Goal: Information Seeking & Learning: Compare options

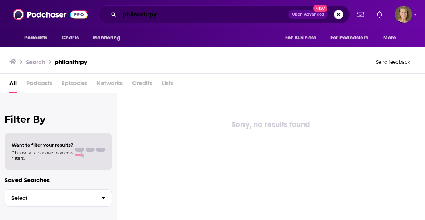
click at [149, 14] on input "philanthrpy" at bounding box center [204, 14] width 169 height 12
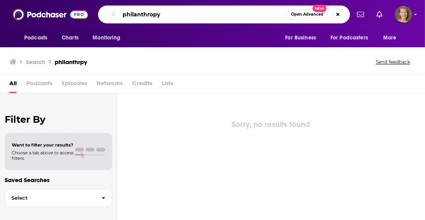
click at [177, 14] on input "philanthropy" at bounding box center [204, 14] width 168 height 12
type input "philanthropy"
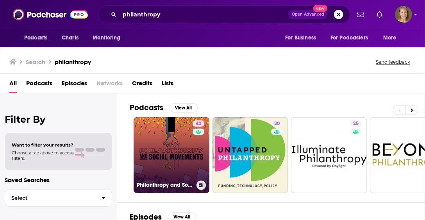
click at [175, 154] on link "42 Philanthropy and Social Movements" at bounding box center [172, 155] width 76 height 76
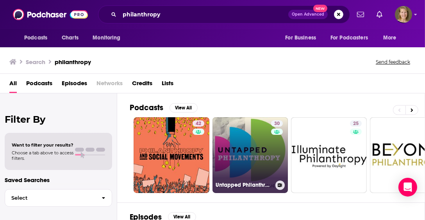
click at [256, 149] on link "30 Untapped Philanthropy" at bounding box center [250, 155] width 76 height 76
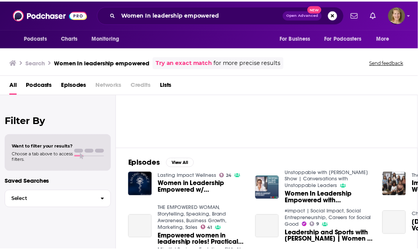
scroll to position [57, 0]
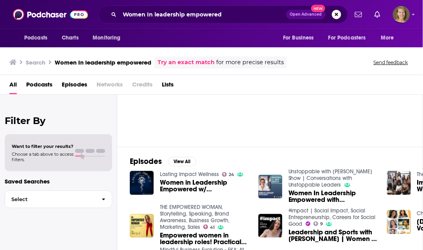
click at [43, 86] on span "Podcasts" at bounding box center [39, 86] width 26 height 16
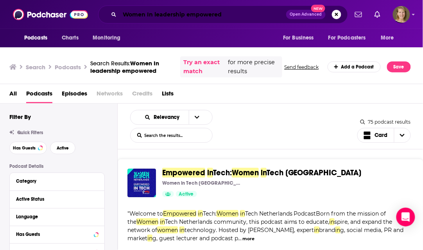
click at [187, 14] on input "Women In leadership empowered" at bounding box center [203, 14] width 166 height 12
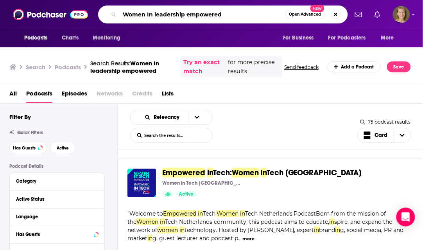
drag, startPoint x: 184, startPoint y: 14, endPoint x: 230, endPoint y: 15, distance: 46.1
click at [230, 15] on input "Women In leadership empowered" at bounding box center [203, 14] width 166 height 12
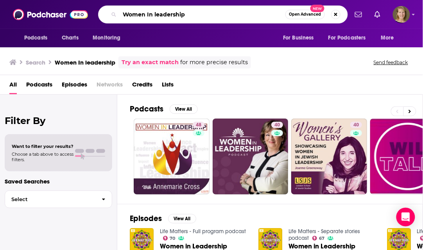
drag, startPoint x: 185, startPoint y: 14, endPoint x: 105, endPoint y: 10, distance: 80.6
click at [105, 10] on div "Women In leadership Open Advanced New" at bounding box center [223, 14] width 250 height 18
paste input "IL Talk (Women in Leadership Talk)"
type input "WIL Talk (Women in Leadership Talk)"
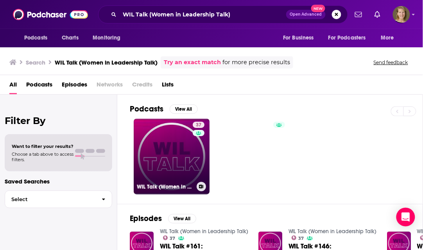
click at [167, 134] on link "37 WIL Talk (Women in Leadership Talk)" at bounding box center [172, 156] width 76 height 76
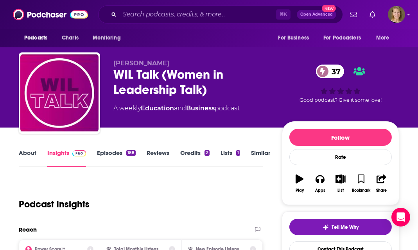
click at [262, 149] on link "Similar" at bounding box center [260, 158] width 19 height 18
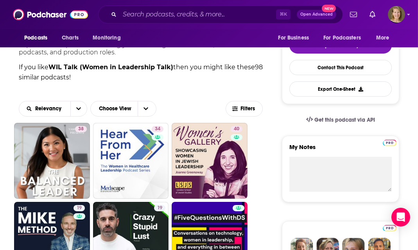
scroll to position [151, 0]
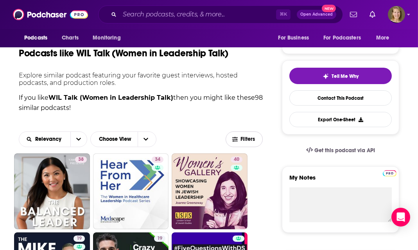
click at [248, 136] on span "Filters" at bounding box center [249, 138] width 16 height 5
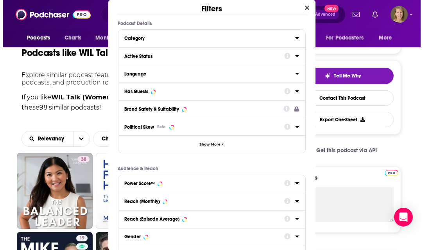
scroll to position [0, 0]
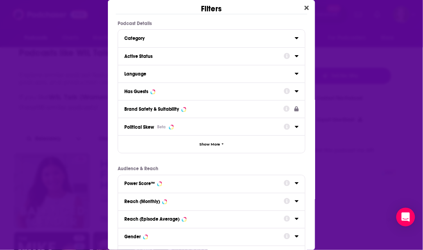
click at [160, 54] on div "Active Status" at bounding box center [201, 56] width 154 height 5
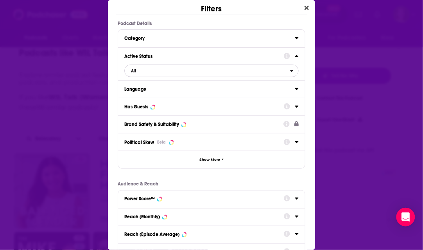
click at [141, 71] on span "All" at bounding box center [207, 71] width 165 height 10
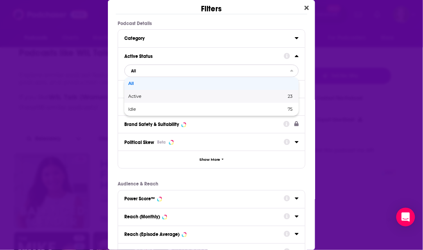
click at [145, 95] on span "Active" at bounding box center [171, 96] width 86 height 4
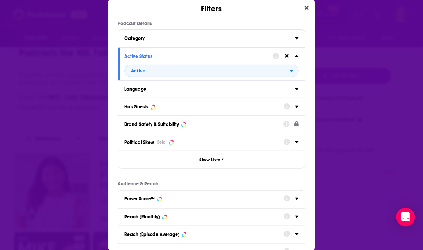
click at [160, 107] on div "Has Guests" at bounding box center [201, 106] width 154 height 5
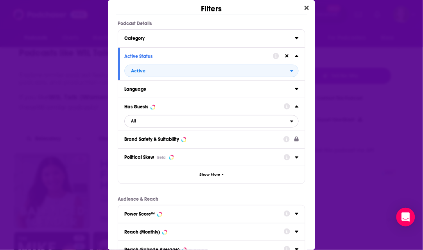
click at [138, 121] on span "All" at bounding box center [207, 121] width 165 height 10
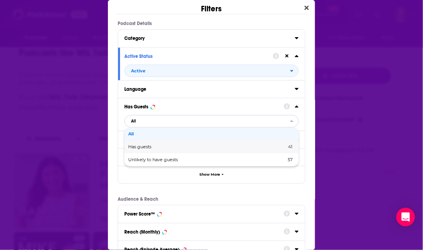
click at [144, 147] on span "Has guests" at bounding box center [173, 147] width 91 height 4
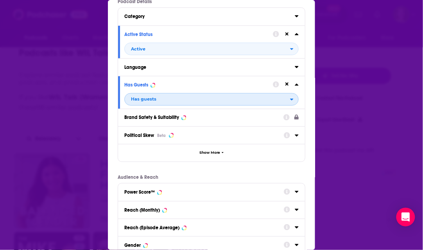
scroll to position [23, 0]
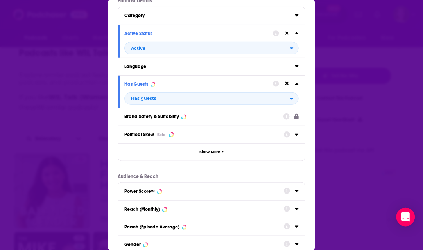
click at [190, 135] on div "Political Skew Beta" at bounding box center [201, 134] width 154 height 6
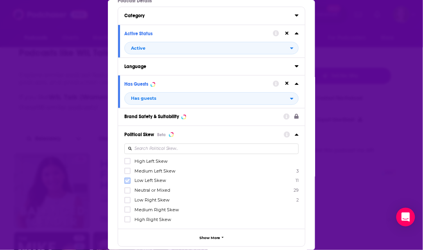
click at [128, 179] on icon "Dialog" at bounding box center [127, 181] width 5 height 4
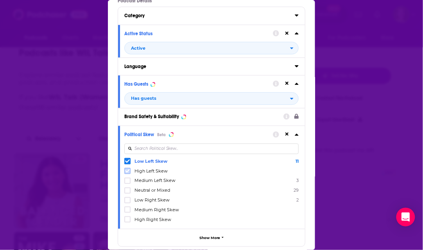
click at [127, 170] on icon "Dialog" at bounding box center [127, 170] width 5 height 5
click at [127, 179] on icon "Dialog" at bounding box center [127, 180] width 5 height 5
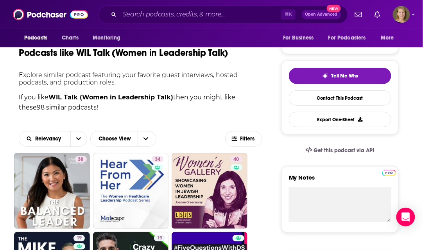
click at [390, 176] on div "Filters Podcast Details Category Active Status Active Language Has Guests Has g…" at bounding box center [211, 125] width 423 height 250
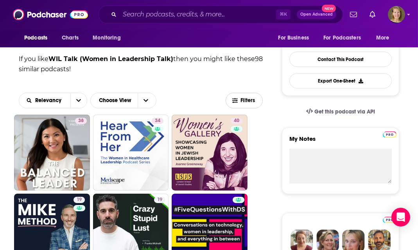
scroll to position [191, 0]
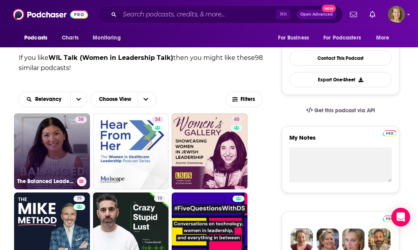
click at [59, 165] on link "38 The Balanced Leader: Merging Logic and Heart in Women's Leadership" at bounding box center [52, 151] width 76 height 76
